Goal: Information Seeking & Learning: Find specific fact

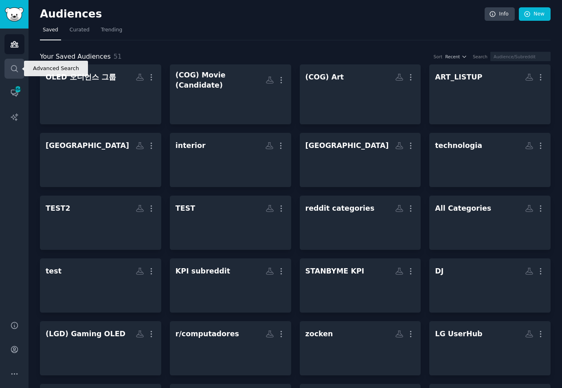
click at [22, 70] on link "Search" at bounding box center [14, 69] width 20 height 20
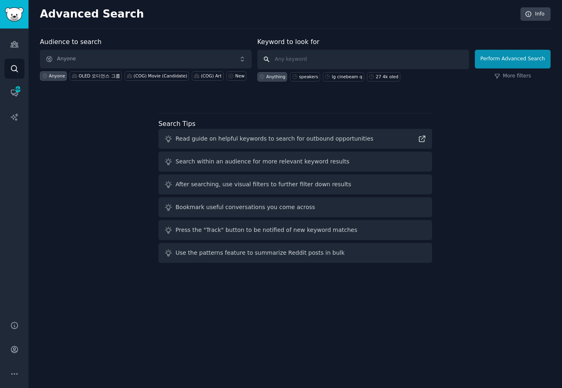
click at [315, 56] on input "text" at bounding box center [363, 60] width 212 height 20
type input "near perfect black"
click at [522, 76] on link "More filters" at bounding box center [512, 75] width 37 height 7
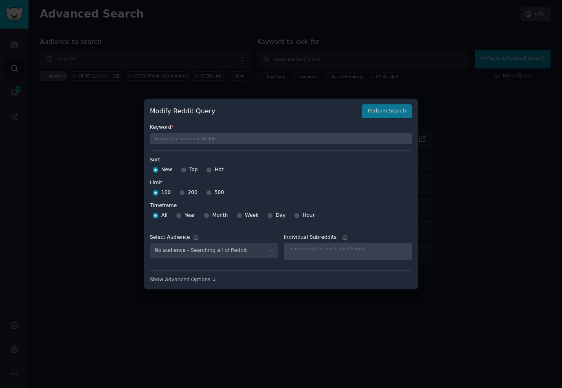
click at [215, 192] on span "500" at bounding box center [219, 192] width 9 height 7
click at [212, 192] on input "500" at bounding box center [209, 193] width 6 height 6
radio input "true"
click at [397, 114] on div "Modify Reddit Query Perform Search" at bounding box center [281, 111] width 262 height 14
click at [397, 112] on div "Modify Reddit Query Perform Search" at bounding box center [281, 111] width 262 height 14
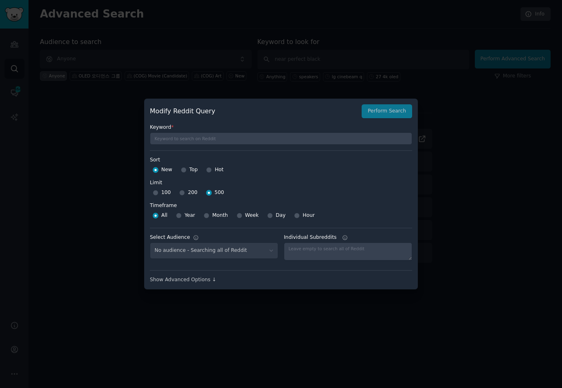
click at [393, 115] on div "Modify Reddit Query Perform Search" at bounding box center [281, 111] width 262 height 14
drag, startPoint x: 390, startPoint y: 110, endPoint x: 348, endPoint y: 123, distance: 43.9
click at [389, 110] on div "Modify Reddit Query Perform Search" at bounding box center [281, 111] width 262 height 14
click at [398, 112] on div "Modify Reddit Query Perform Search" at bounding box center [281, 111] width 262 height 14
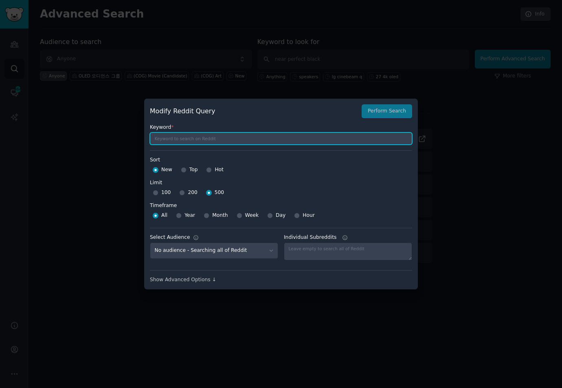
click at [212, 137] on input "text" at bounding box center [281, 138] width 262 height 12
type input "near perfect black"
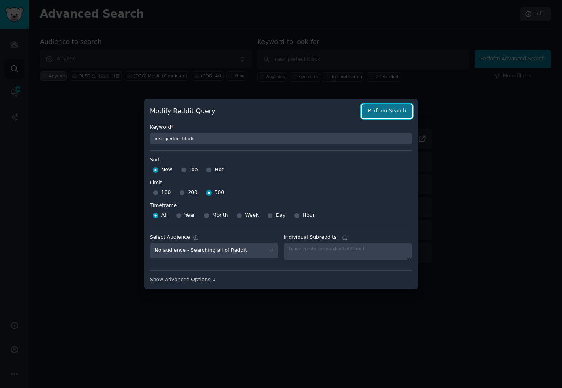
click at [390, 107] on button "Perform Search" at bounding box center [387, 111] width 50 height 14
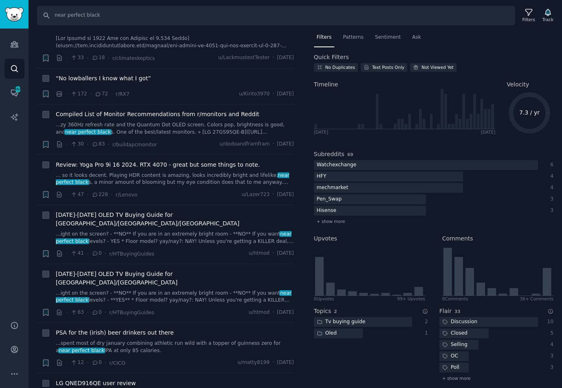
scroll to position [814, 0]
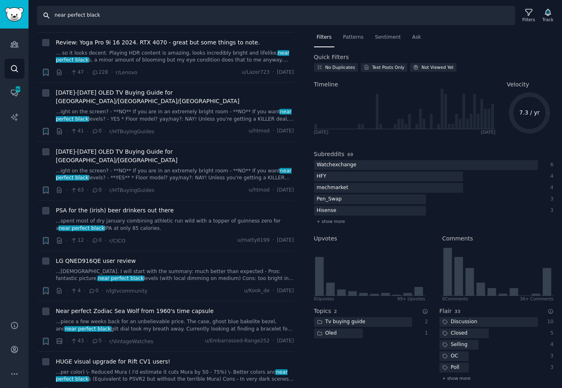
drag, startPoint x: 105, startPoint y: 18, endPoint x: 41, endPoint y: 14, distance: 63.6
click at [41, 14] on input "near perfect black" at bounding box center [276, 16] width 478 height 20
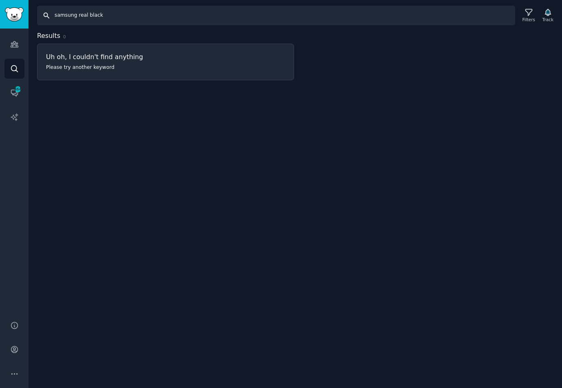
drag, startPoint x: 76, startPoint y: 15, endPoint x: 111, endPoint y: 15, distance: 35.0
click at [111, 15] on input "samsung real black" at bounding box center [276, 16] width 478 height 20
click at [138, 15] on input "samsung real black" at bounding box center [276, 16] width 478 height 20
click at [312, 98] on div "Search samsung real black Filters Track Results 0 Uh oh, I couldn't find anythi…" at bounding box center [295, 194] width 533 height 388
click at [201, 122] on div "Search samsung real black Filters Track Results 0 Uh oh, I couldn't find anythi…" at bounding box center [295, 194] width 533 height 388
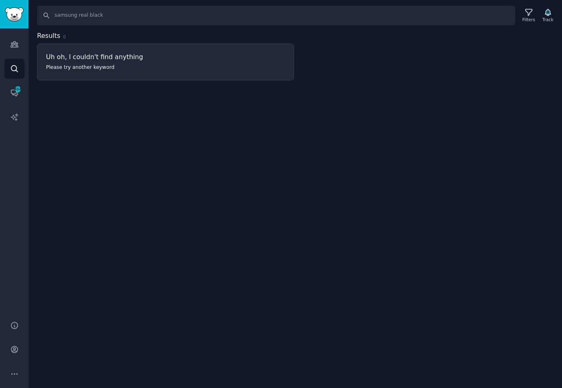
click at [264, 97] on div "Search samsung real black Filters Track Results 0 Uh oh, I couldn't find anythi…" at bounding box center [295, 194] width 533 height 388
drag, startPoint x: 83, startPoint y: 15, endPoint x: 120, endPoint y: 15, distance: 37.1
click at [120, 15] on input "samsung real black" at bounding box center [276, 16] width 478 height 20
click at [79, 15] on input "samsung real black" at bounding box center [276, 16] width 478 height 20
type input "samsung near perfect black"
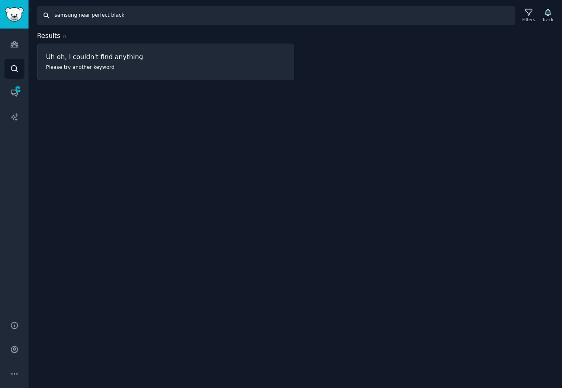
drag, startPoint x: 137, startPoint y: 18, endPoint x: 52, endPoint y: 17, distance: 85.1
click at [52, 17] on input "samsung near perfect black" at bounding box center [276, 16] width 478 height 20
click at [322, 79] on div at bounding box center [433, 55] width 257 height 49
